Goal: Obtain resource: Download file/media

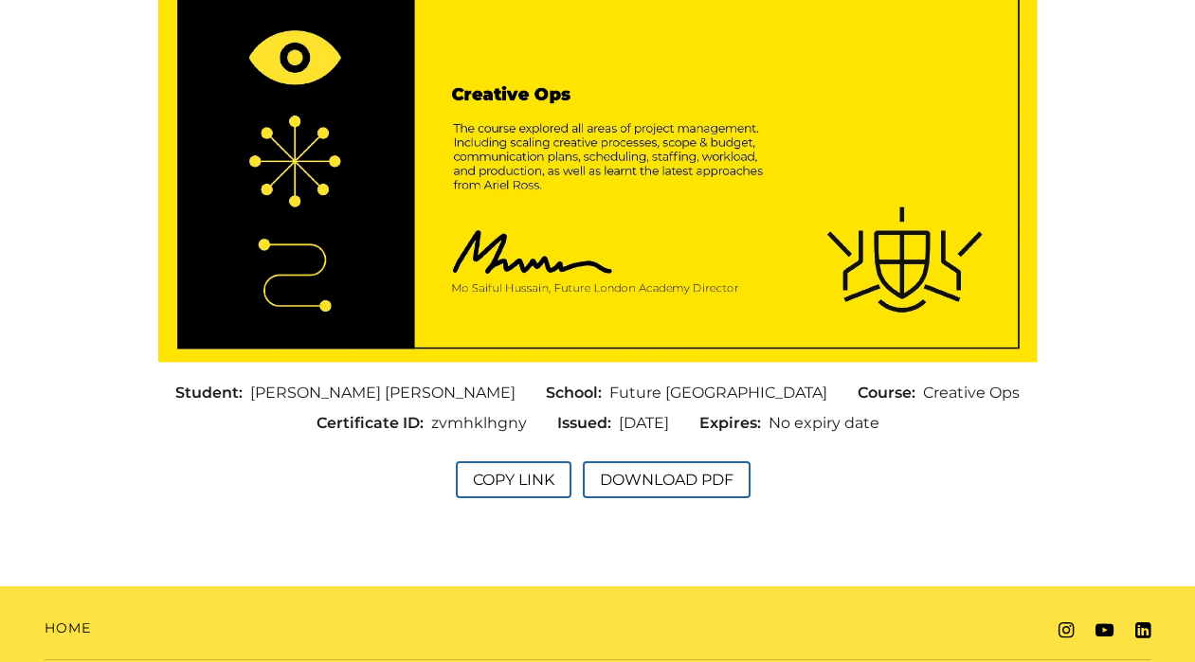
scroll to position [480, 0]
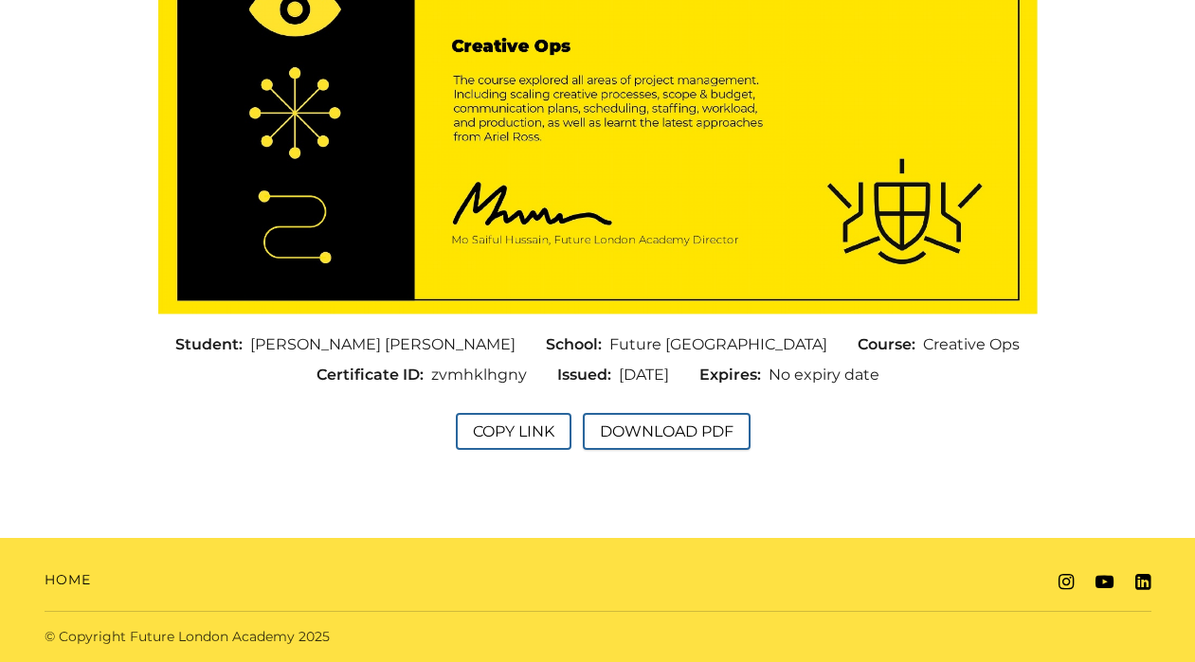
click at [650, 431] on button "Download PDF" at bounding box center [667, 431] width 168 height 37
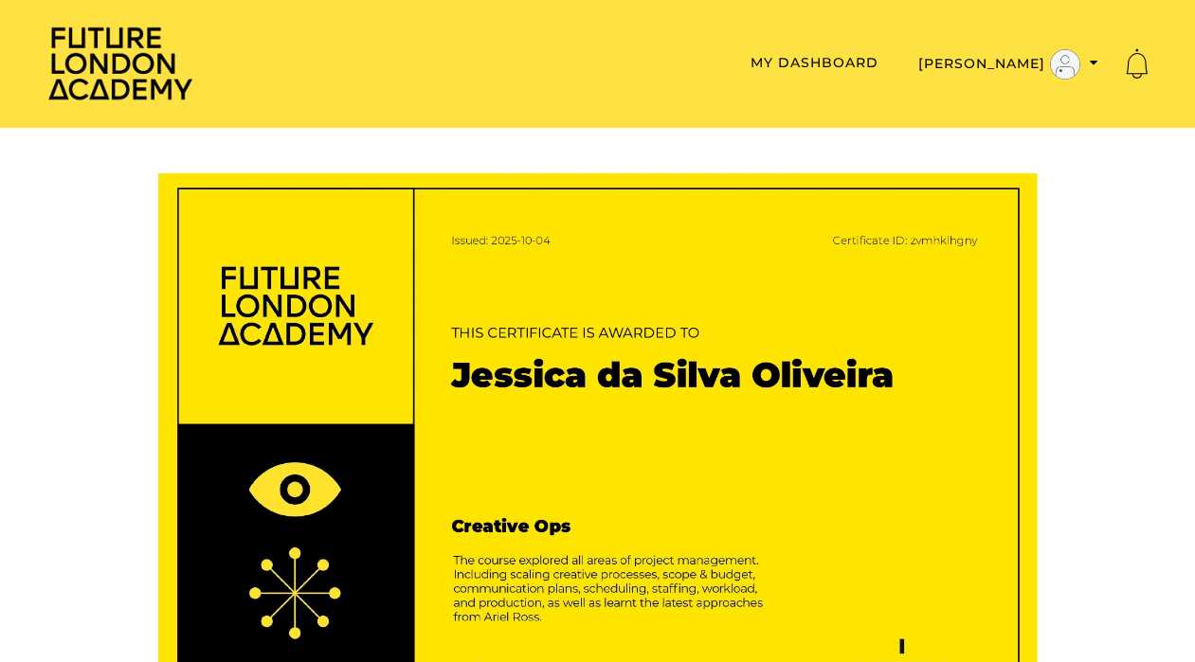
click at [726, 92] on div "Future London Academy Toggle menu Menu My Dashboard Jessica D My Dashboard My A…" at bounding box center [598, 65] width 1107 height 80
click at [102, 88] on img at bounding box center [121, 63] width 152 height 77
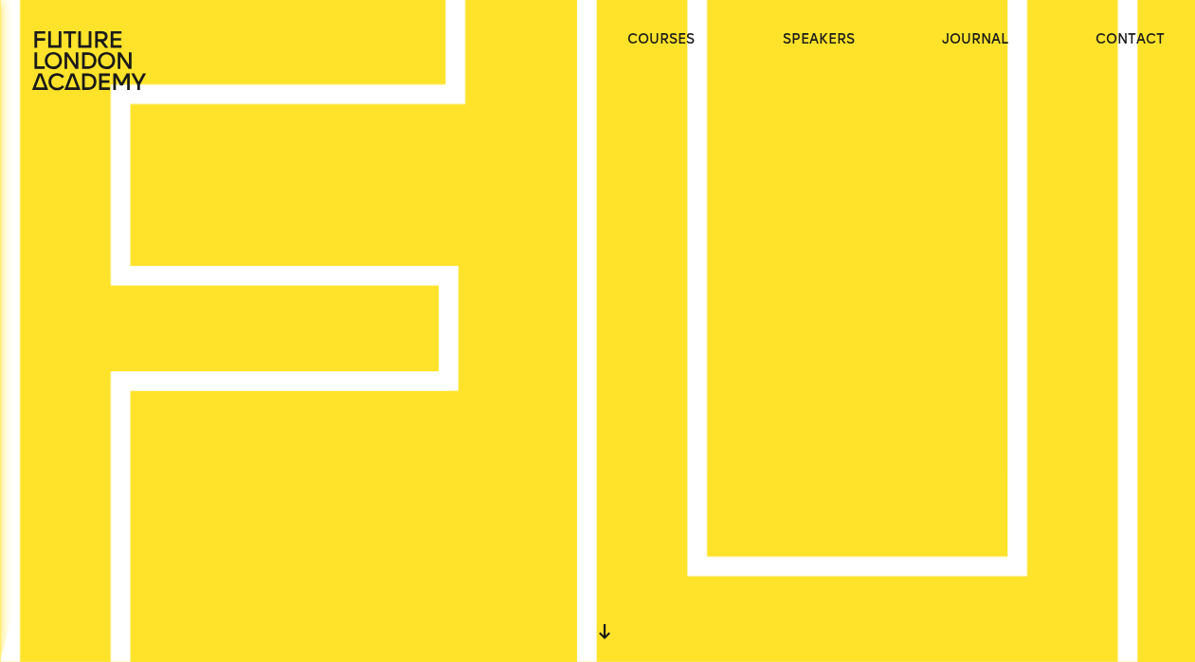
click at [118, 85] on icon at bounding box center [90, 60] width 121 height 61
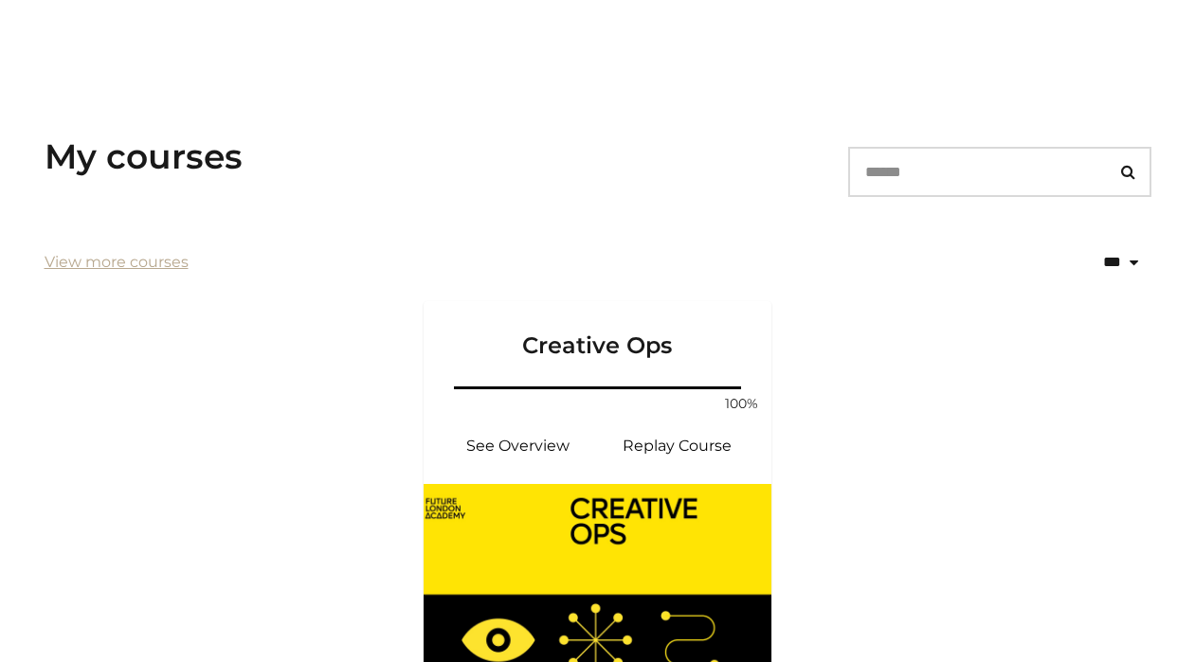
scroll to position [318, 0]
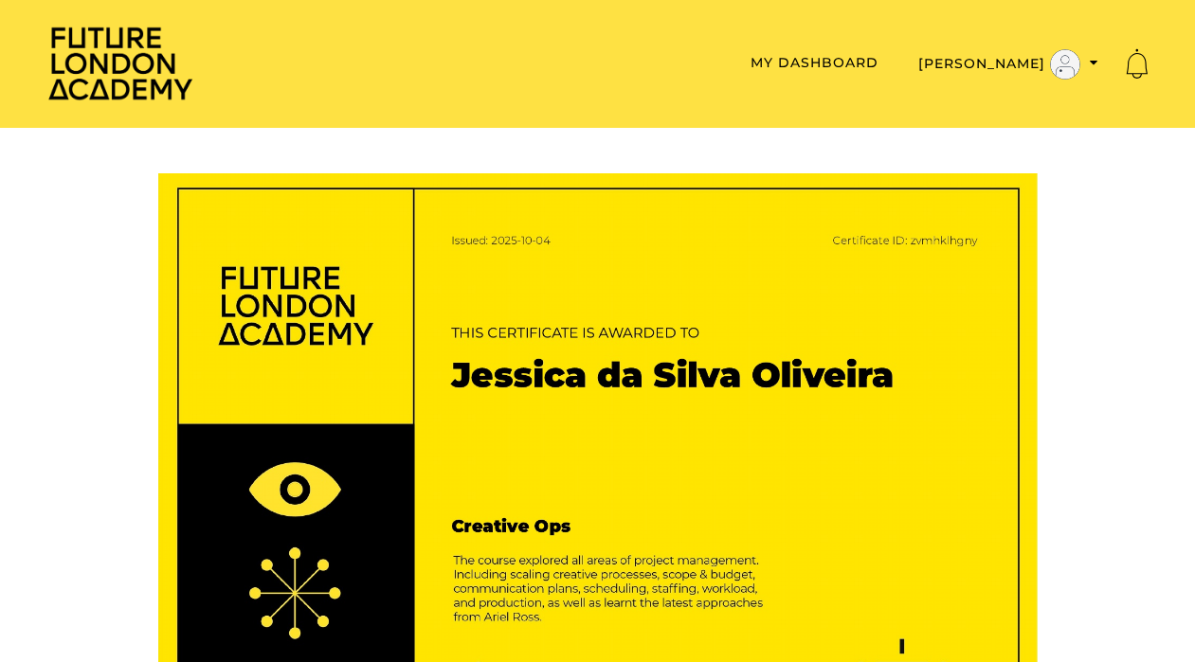
scroll to position [480, 0]
